Goal: Find specific page/section: Find specific page/section

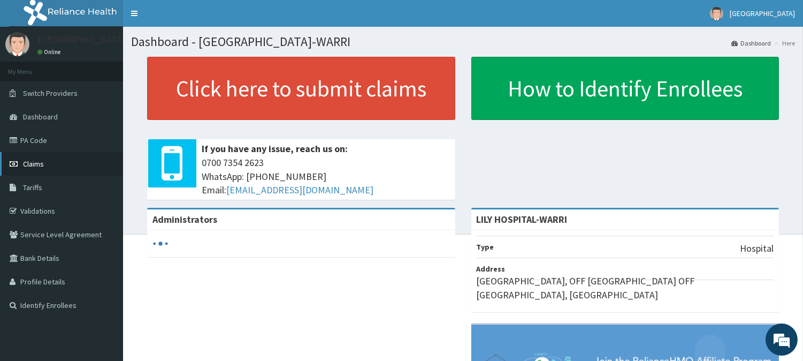
click at [47, 158] on link "Claims" at bounding box center [61, 164] width 123 height 24
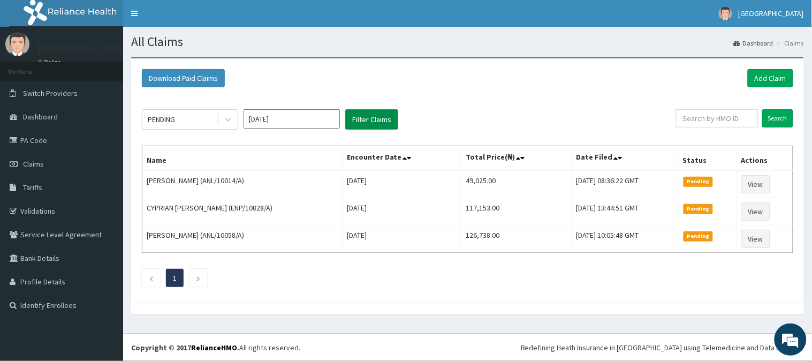
click at [374, 123] on button "Filter Claims" at bounding box center [371, 119] width 53 height 20
click at [35, 142] on link "PA Code" at bounding box center [61, 140] width 123 height 24
